Goal: Download file/media

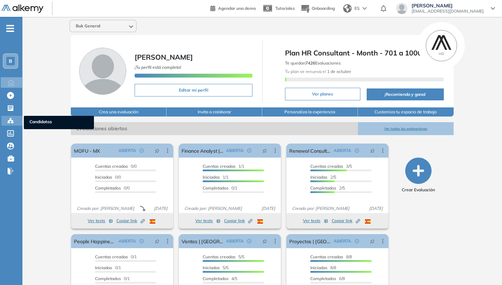
click at [11, 121] on icon at bounding box center [10, 120] width 7 height 7
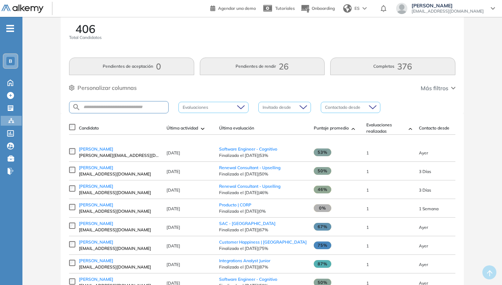
scroll to position [20, 0]
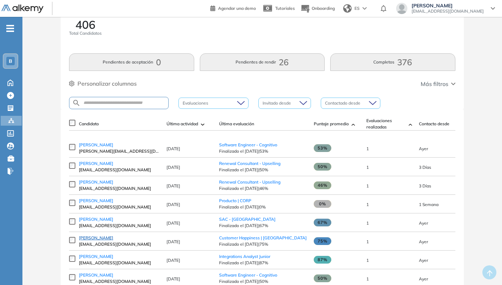
click at [101, 240] on span "[PERSON_NAME]" at bounding box center [96, 237] width 34 height 5
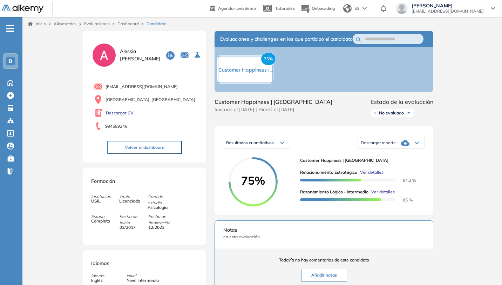
click at [417, 144] on icon at bounding box center [417, 143] width 4 height 2
click at [397, 173] on li "Descargar informe resumido" at bounding box center [387, 169] width 52 height 7
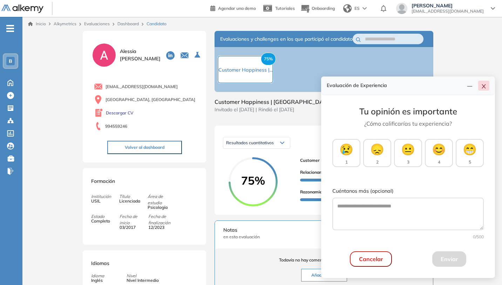
click at [484, 85] on icon "close" at bounding box center [484, 87] width 6 height 6
